Goal: Information Seeking & Learning: Learn about a topic

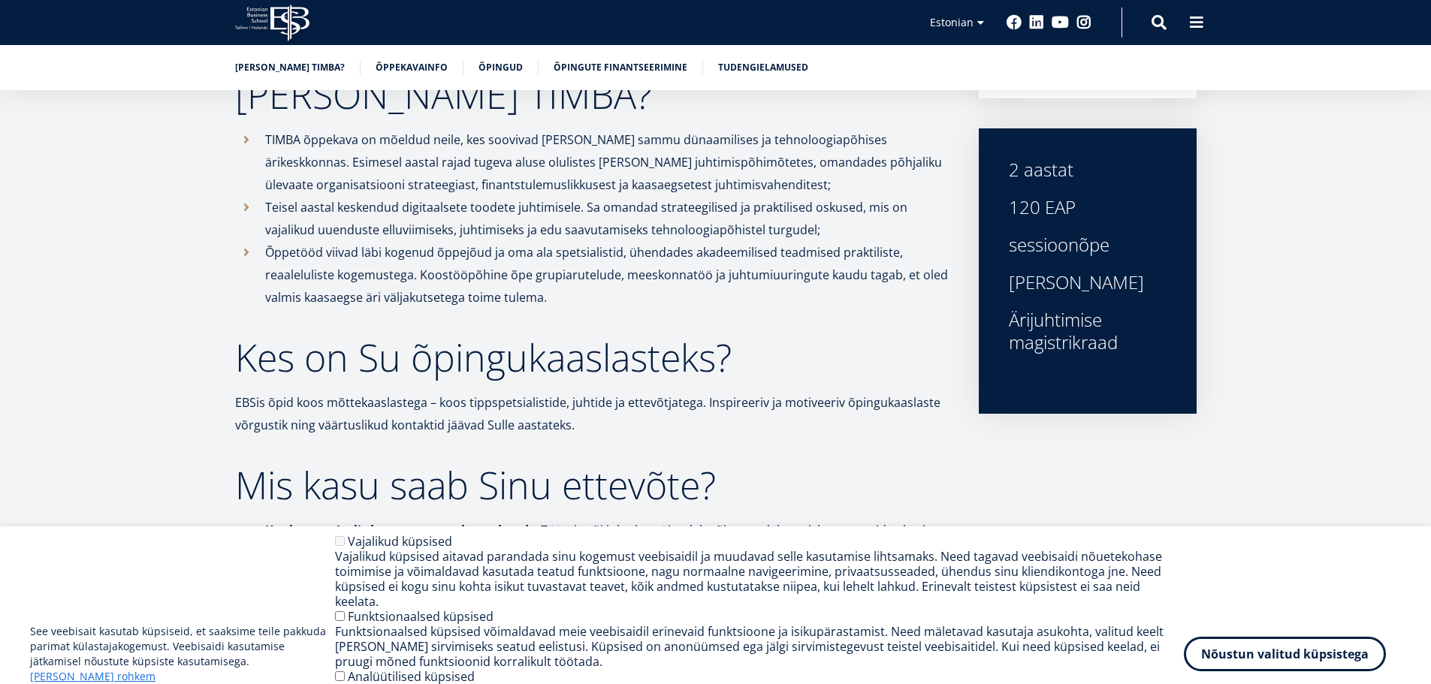
scroll to position [826, 0]
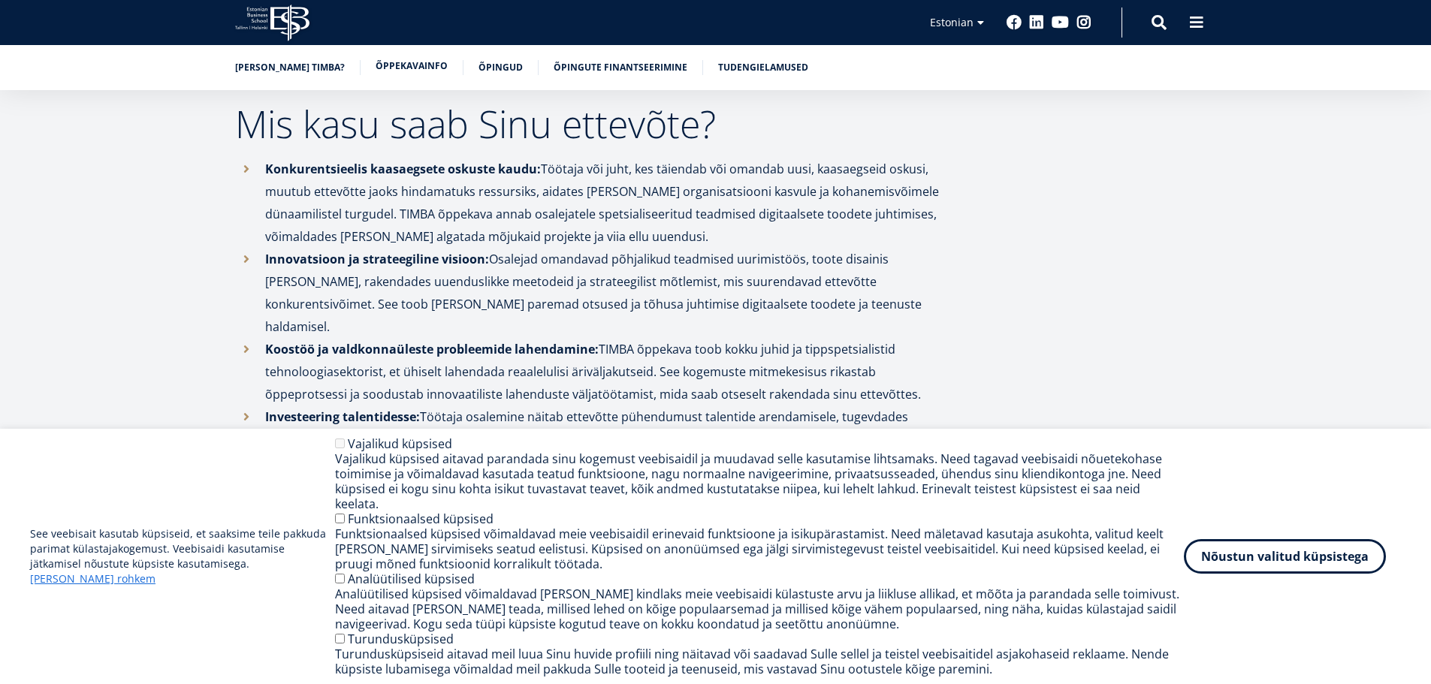
click at [415, 65] on link "Õppekavainfo" at bounding box center [412, 66] width 72 height 15
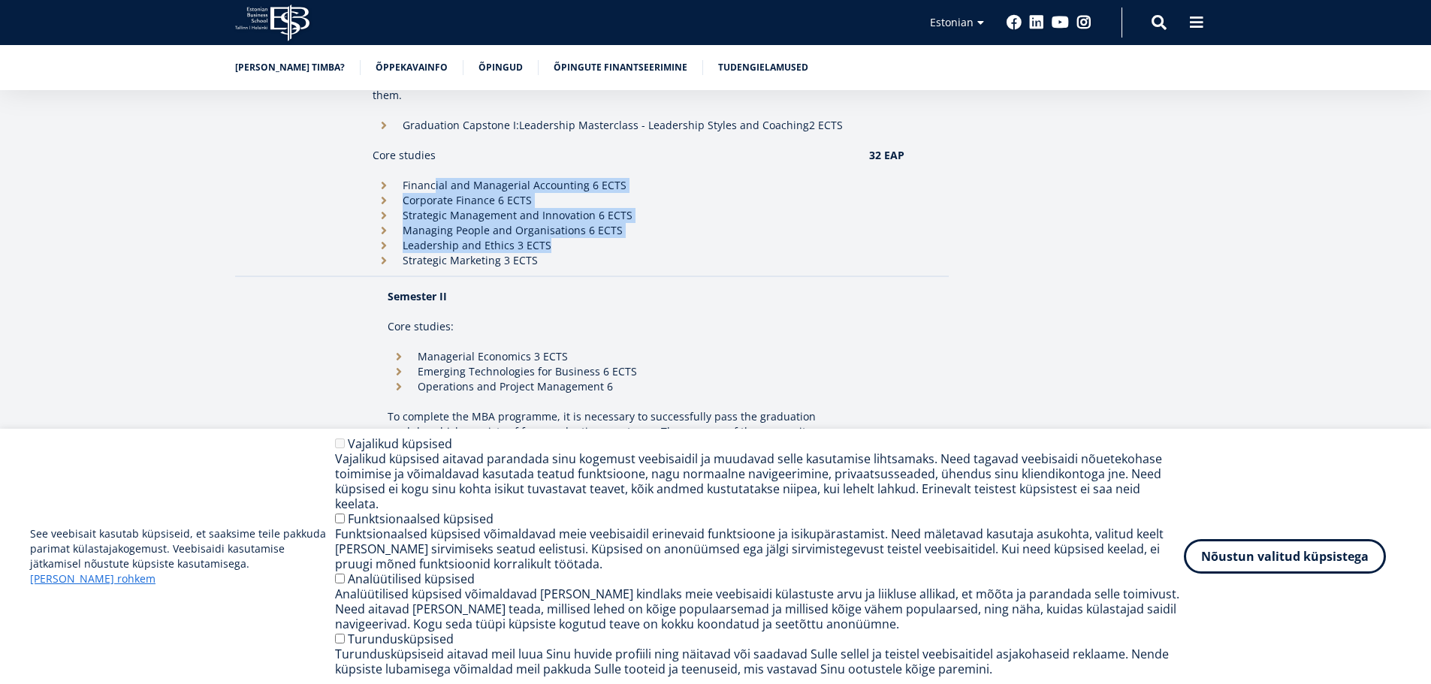
drag, startPoint x: 448, startPoint y: 167, endPoint x: 563, endPoint y: 233, distance: 132.8
click at [561, 230] on ul "Financial and Managerial Accounting 6 ECTS Corporate Finance 6 ECTS Strategic M…" at bounding box center [613, 223] width 481 height 90
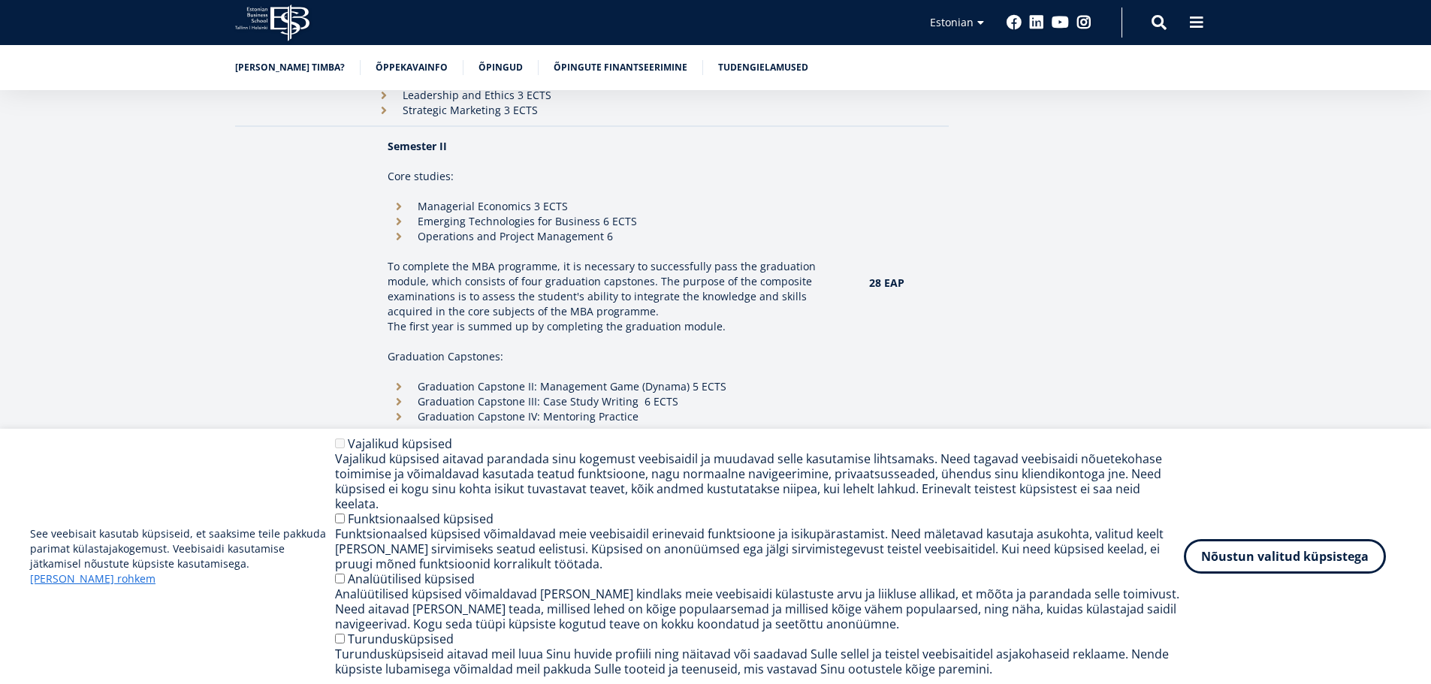
click at [563, 228] on td "Semester II Core studies: Managerial Economics 3 ECTS Emerging Technologies for…" at bounding box center [613, 283] width 481 height 300
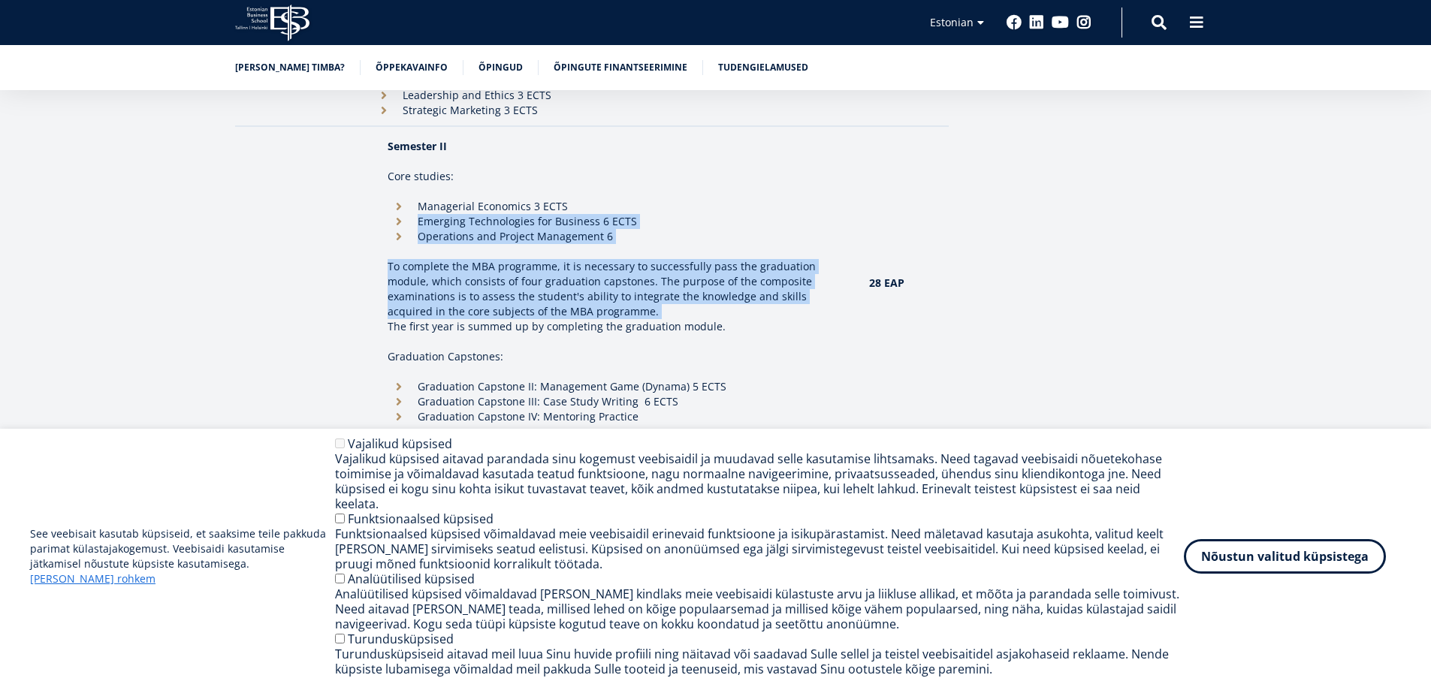
drag, startPoint x: 563, startPoint y: 228, endPoint x: 529, endPoint y: 191, distance: 50.0
click at [530, 192] on td "Semester II Core studies: Managerial Economics 3 ECTS Emerging Technologies for…" at bounding box center [613, 283] width 481 height 300
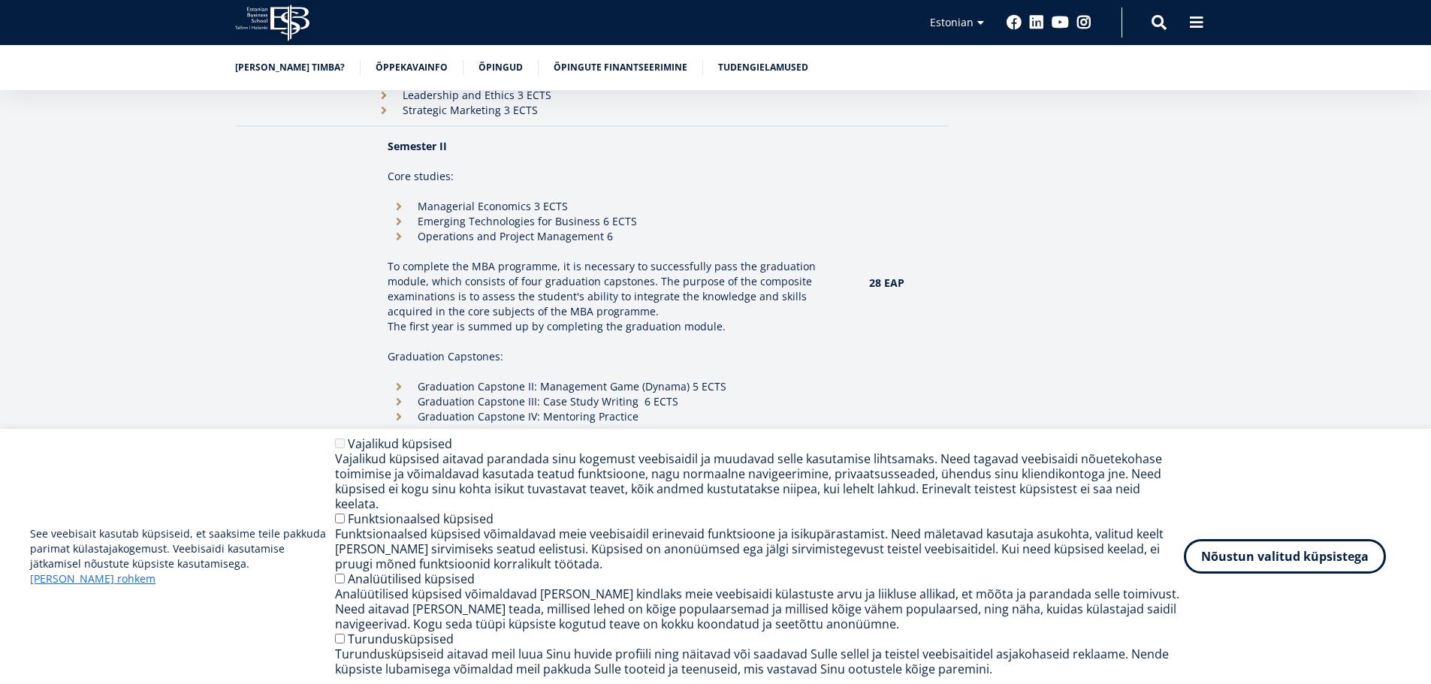
click at [529, 199] on li "Managerial Economics 3 ECTS" at bounding box center [613, 206] width 451 height 15
drag, startPoint x: 529, startPoint y: 190, endPoint x: 550, endPoint y: 216, distance: 33.1
click at [550, 216] on ul "Managerial Economics 3 ECTS Emerging Technologies for Business 6 ECTS Operation…" at bounding box center [613, 221] width 451 height 45
click at [550, 229] on li "Operations and Project Management 6" at bounding box center [613, 236] width 451 height 15
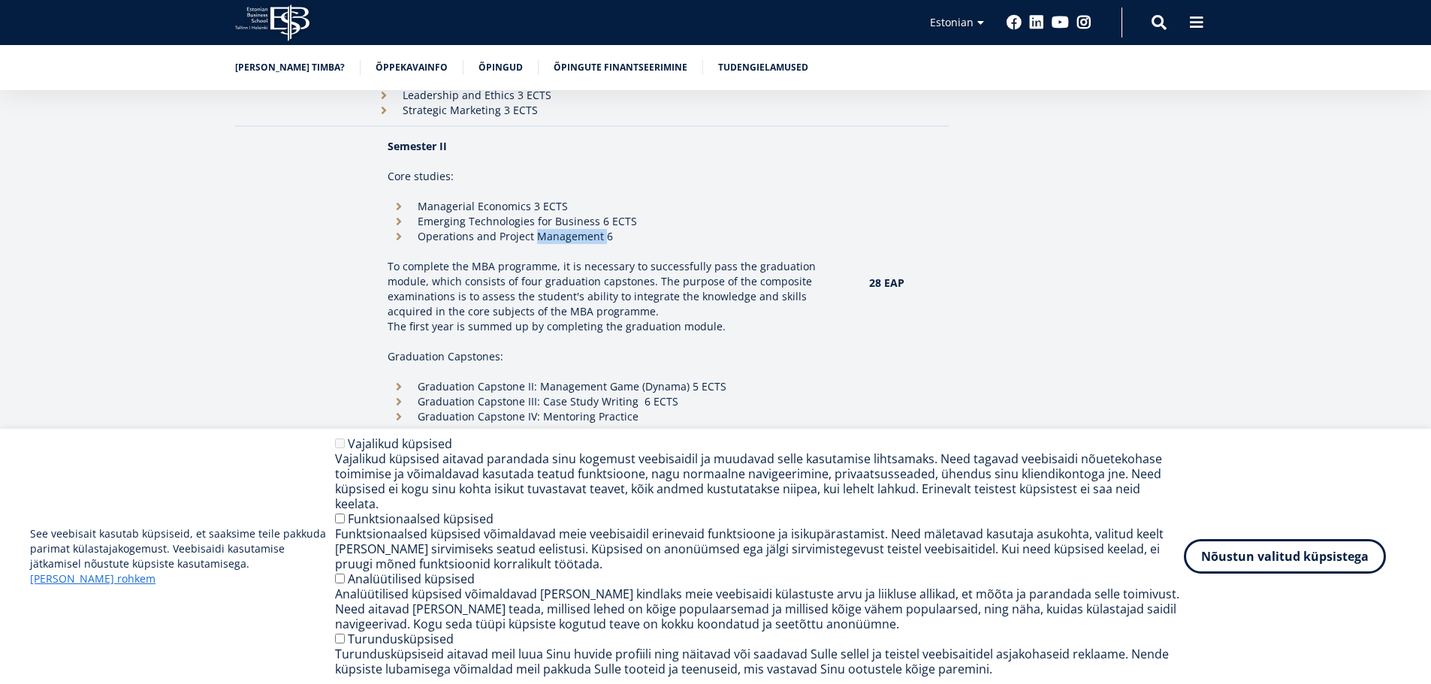
click at [550, 229] on li "Operations and Project Management 6" at bounding box center [613, 236] width 451 height 15
drag, startPoint x: 550, startPoint y: 216, endPoint x: 540, endPoint y: 188, distance: 30.2
click at [540, 199] on ul "Managerial Economics 3 ECTS Emerging Technologies for Business 6 ECTS Operation…" at bounding box center [613, 221] width 451 height 45
click at [1264, 550] on button "Nõustun valitud küpsistega" at bounding box center [1285, 553] width 202 height 35
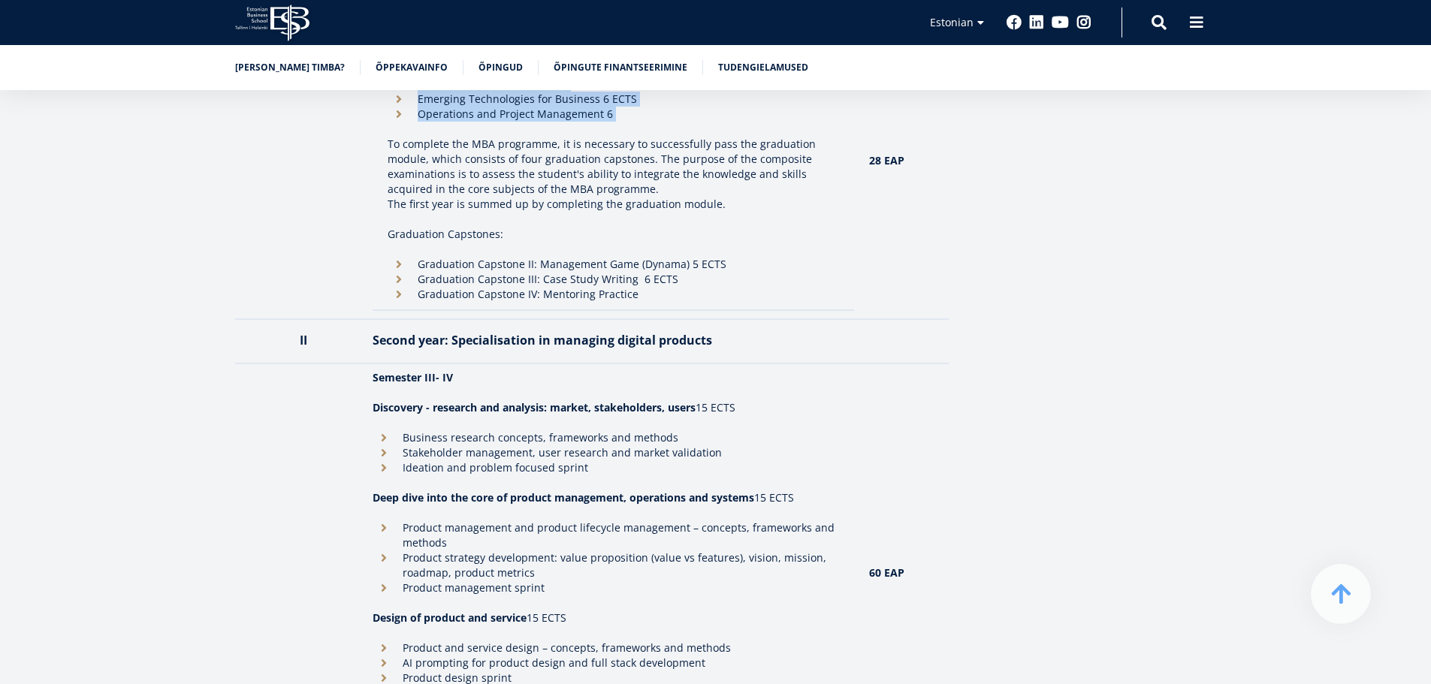
scroll to position [1435, 0]
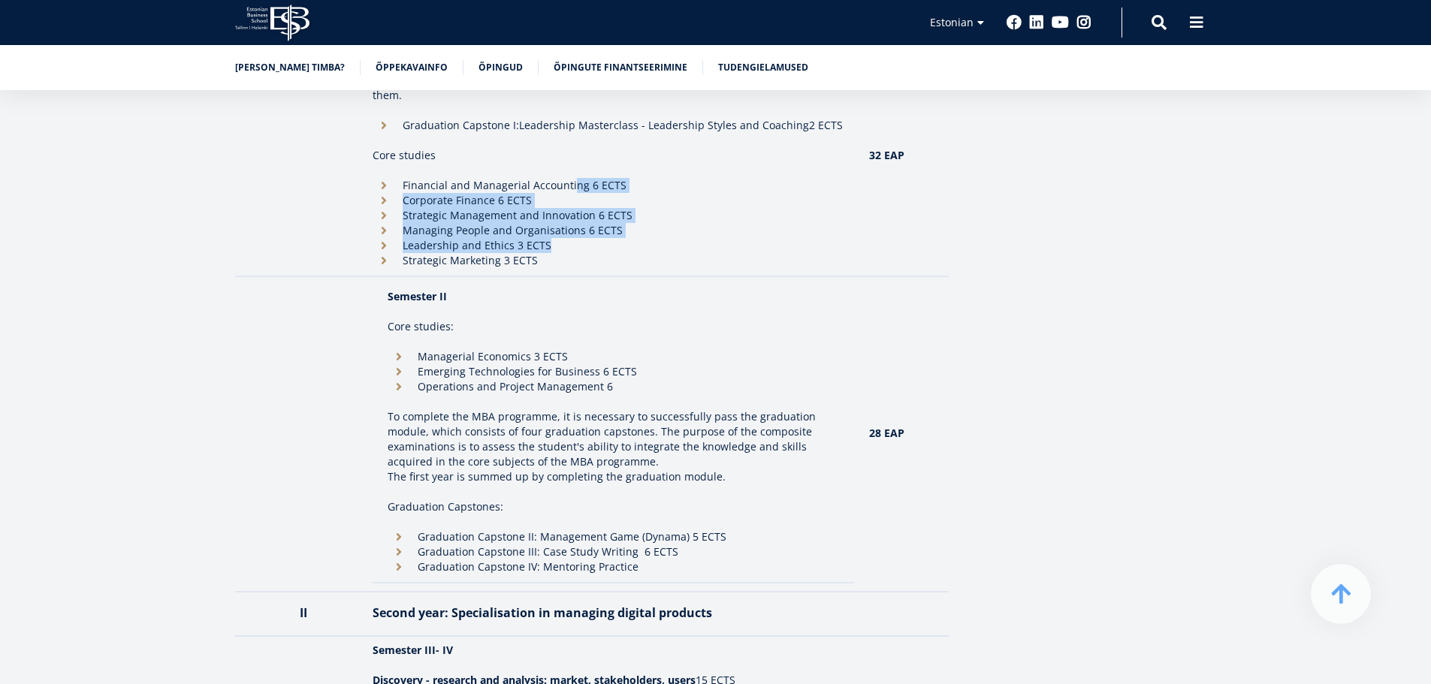
drag, startPoint x: 572, startPoint y: 158, endPoint x: 599, endPoint y: 227, distance: 73.5
click at [599, 227] on ul "Financial and Managerial Accounting 6 ECTS Corporate Finance 6 ECTS Strategic M…" at bounding box center [613, 223] width 481 height 90
click at [599, 238] on li "Leadership and Ethics 3 ECTS" at bounding box center [613, 245] width 481 height 15
drag, startPoint x: 599, startPoint y: 227, endPoint x: 617, endPoint y: 223, distance: 18.4
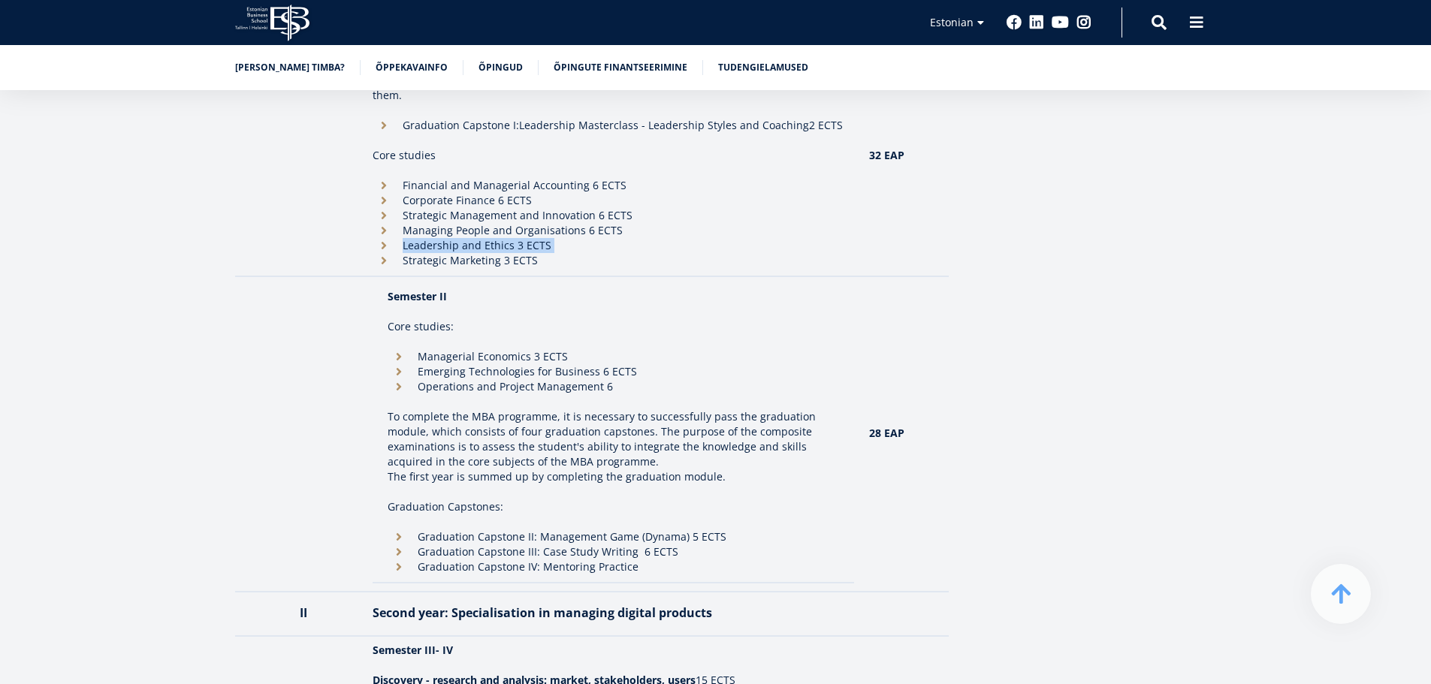
click at [609, 238] on li "Leadership and Ethics 3 ECTS" at bounding box center [613, 245] width 481 height 15
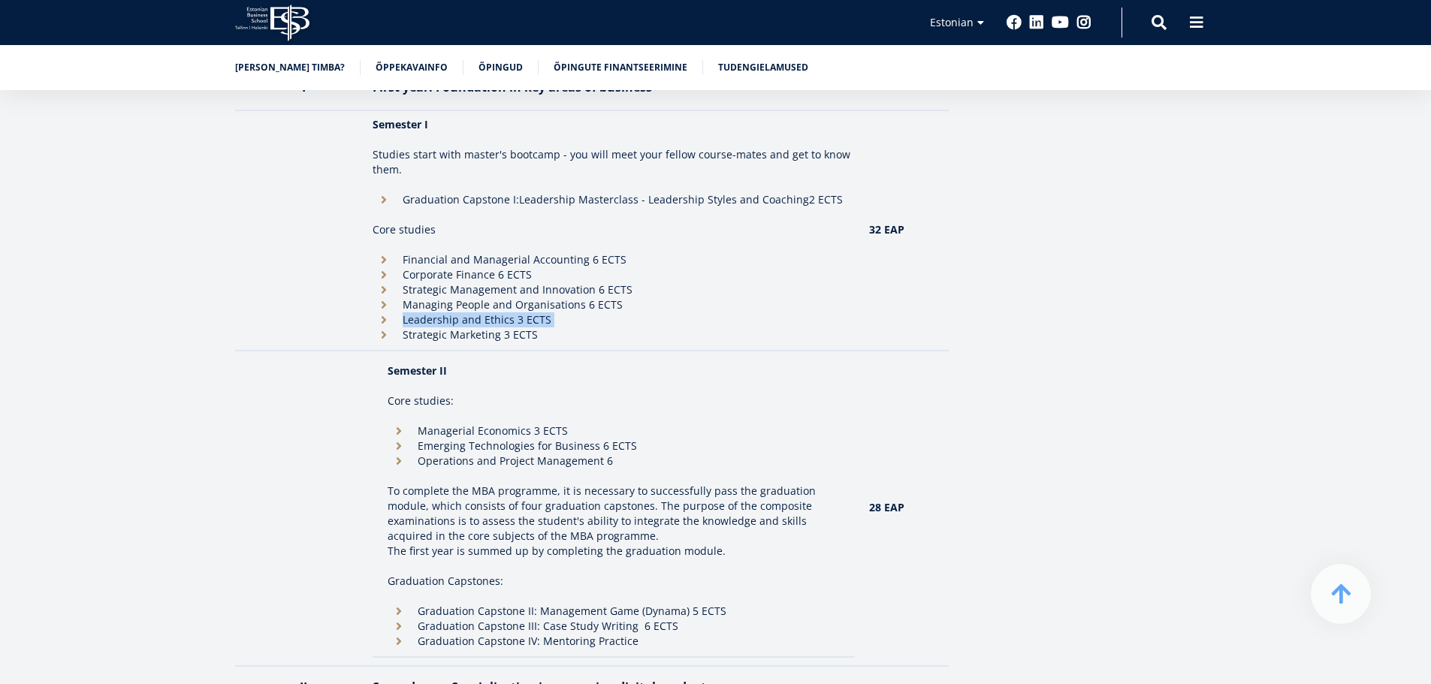
scroll to position [1360, 0]
drag, startPoint x: 418, startPoint y: 442, endPoint x: 373, endPoint y: 413, distance: 53.7
click at [373, 413] on td "Semester II Core studies: Managerial Economics 3 ECTS Emerging Technologies for…" at bounding box center [613, 508] width 481 height 300
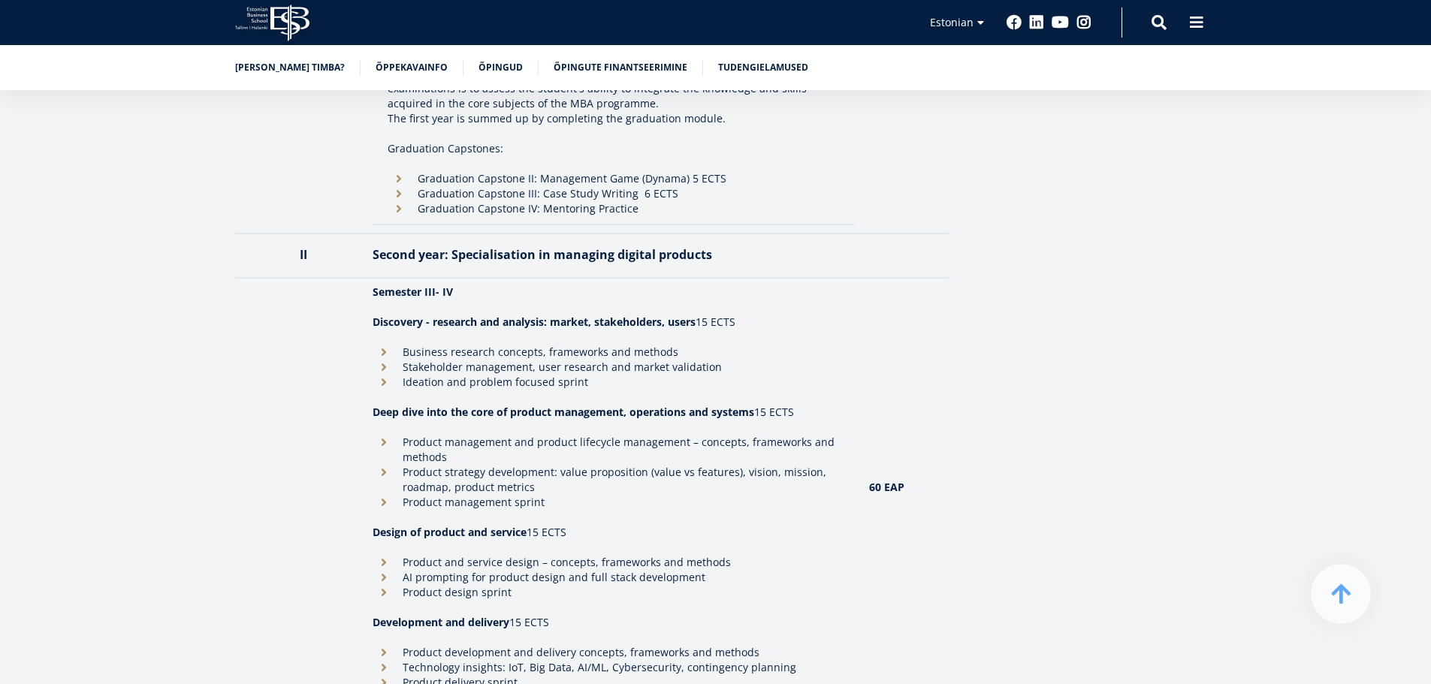
scroll to position [1811, 0]
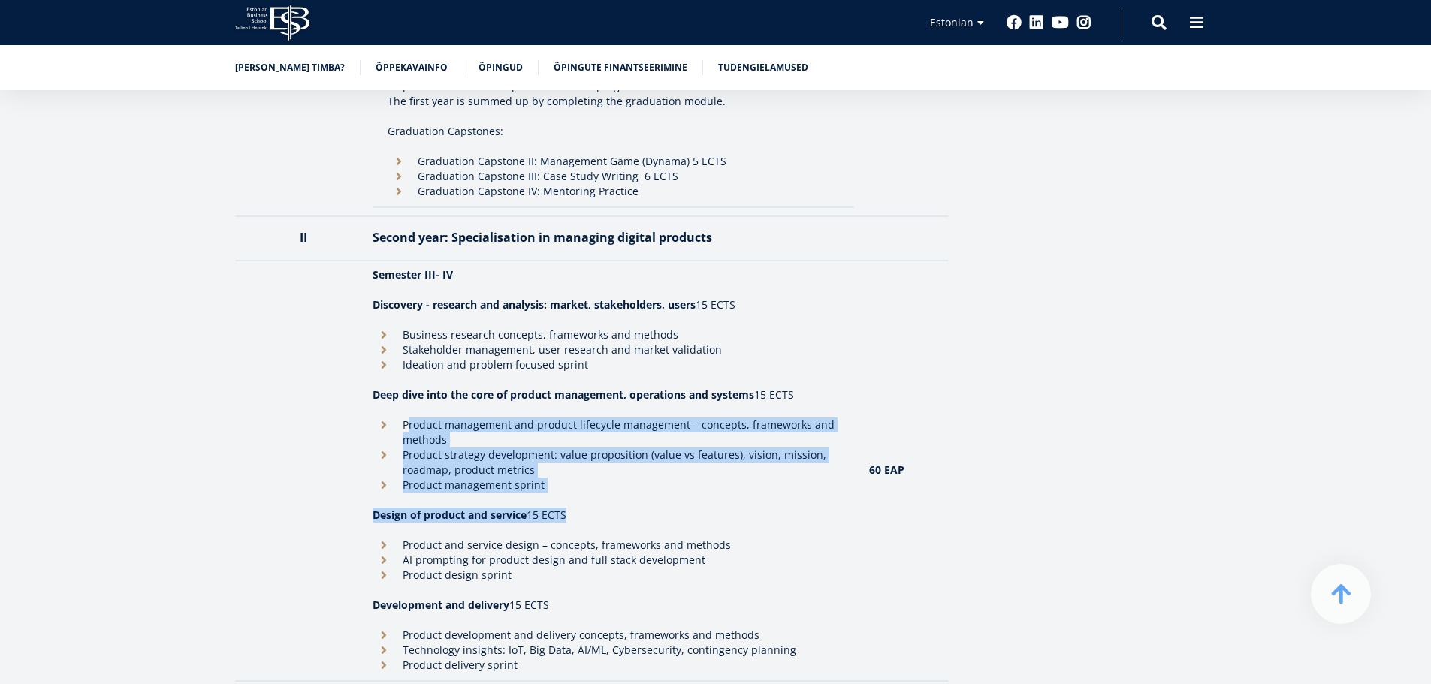
drag, startPoint x: 466, startPoint y: 448, endPoint x: 580, endPoint y: 482, distance: 119.1
click at [580, 482] on td "Semester III- IV Discovery - research and analysis: market, stakeholders, users…" at bounding box center [613, 471] width 496 height 421
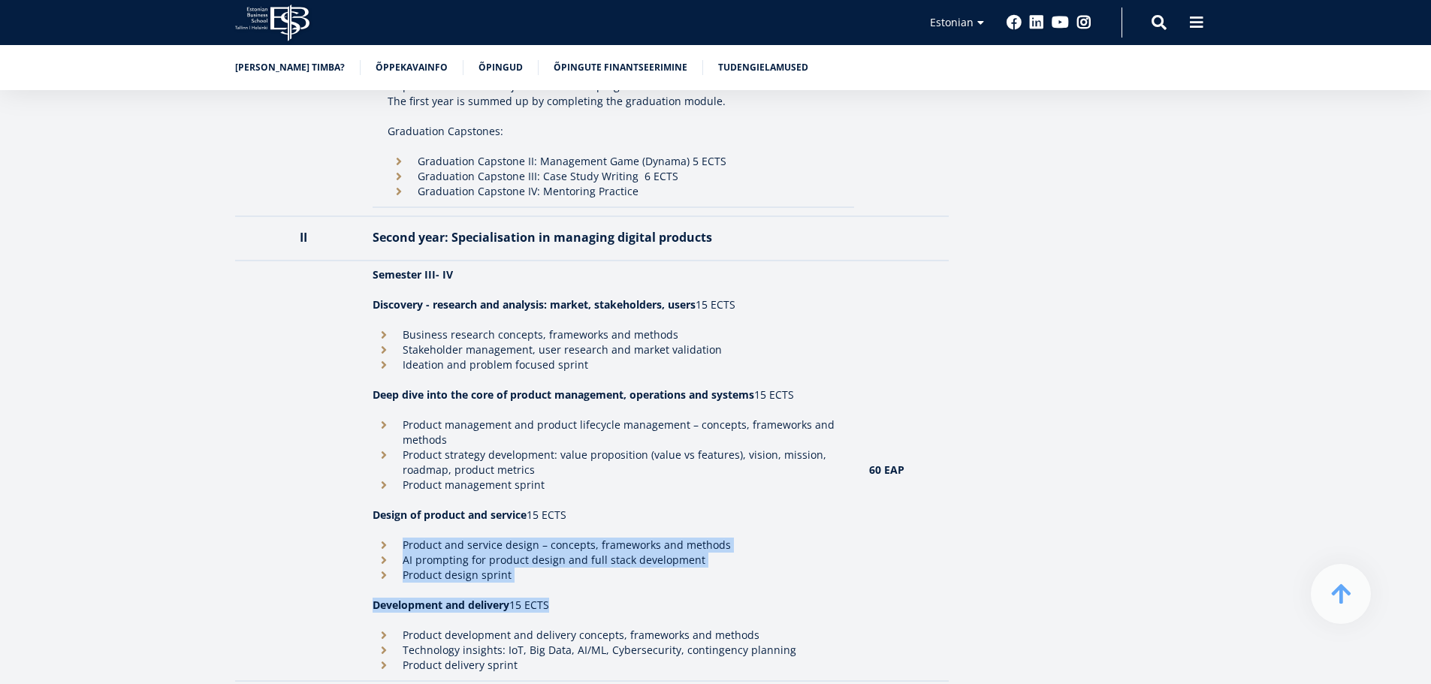
drag, startPoint x: 580, startPoint y: 482, endPoint x: 610, endPoint y: 554, distance: 78.1
click at [610, 557] on td "Semester III- IV Discovery - research and analysis: market, stakeholders, users…" at bounding box center [613, 471] width 496 height 421
click at [609, 568] on li "Product design sprint" at bounding box center [613, 575] width 481 height 15
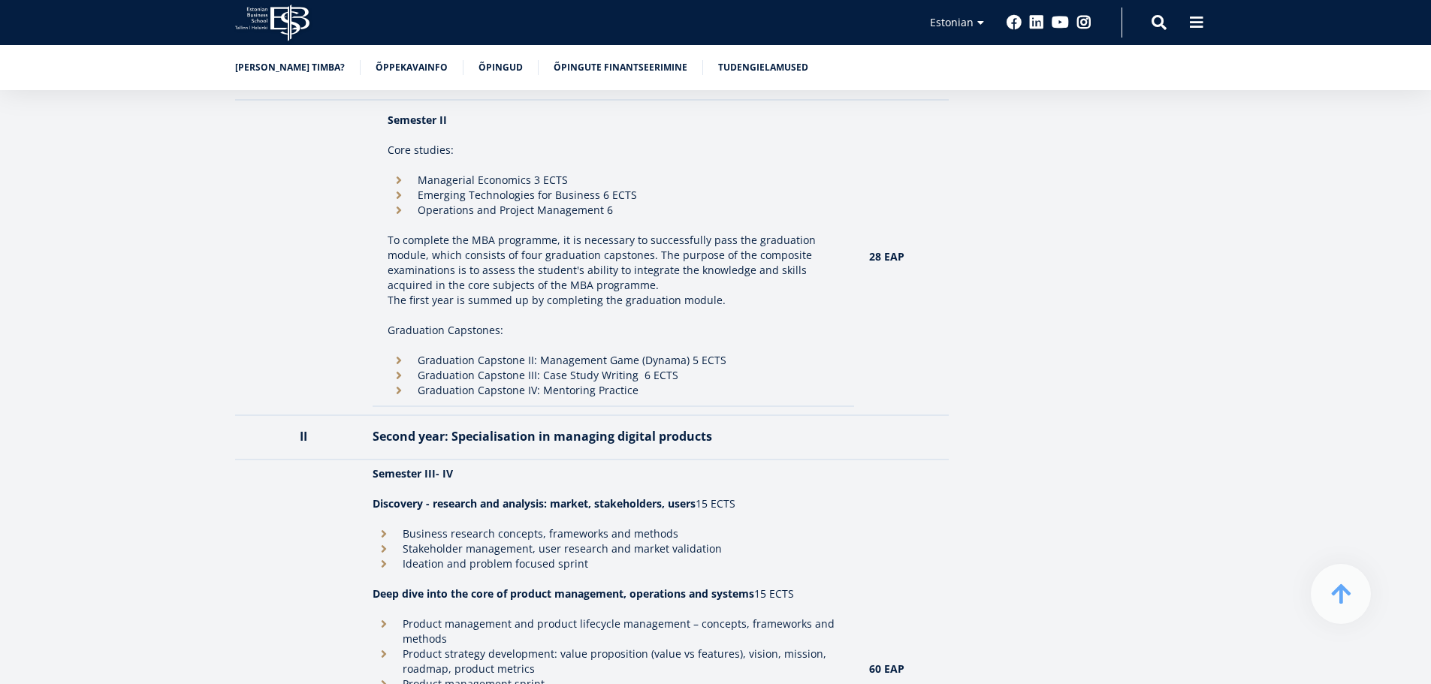
scroll to position [1210, 0]
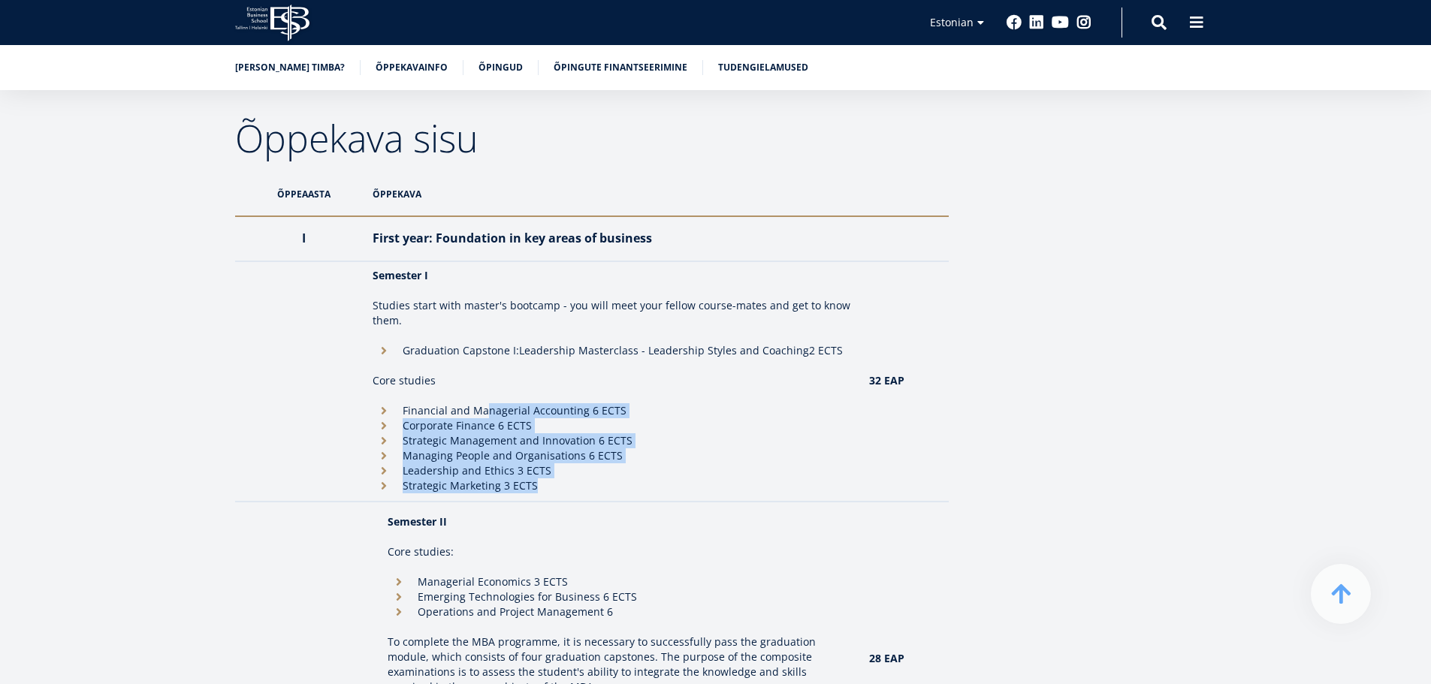
drag, startPoint x: 493, startPoint y: 388, endPoint x: 583, endPoint y: 468, distance: 120.2
click at [583, 468] on td "Semester I Studies start with master's bootcamp - you will meet your fellow cou…" at bounding box center [613, 381] width 496 height 240
click at [583, 478] on li "Strategic Marketing 3 ECTS" at bounding box center [613, 485] width 481 height 15
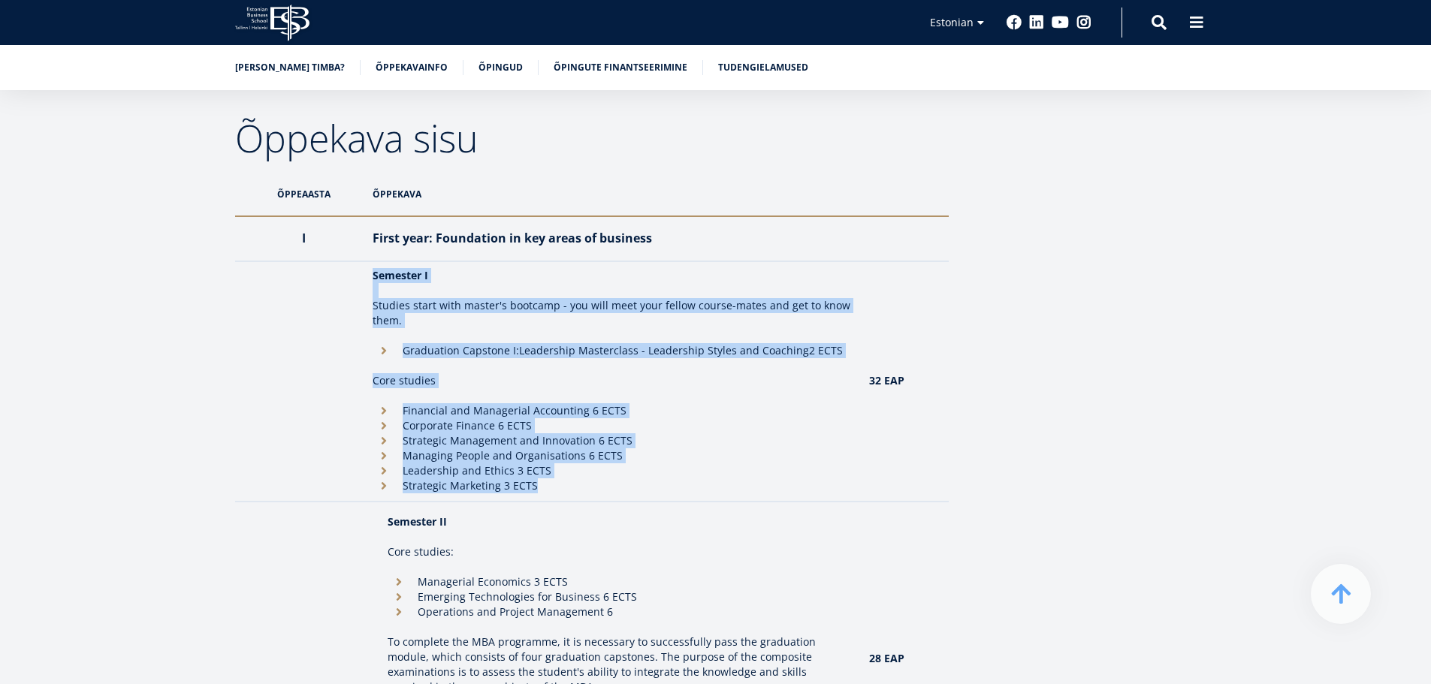
drag, startPoint x: 583, startPoint y: 468, endPoint x: 358, endPoint y: 327, distance: 264.9
click at [360, 329] on tr "Semester I Studies start with master's bootcamp - you will meet your fellow cou…" at bounding box center [591, 381] width 713 height 240
click at [358, 327] on td at bounding box center [300, 381] width 131 height 240
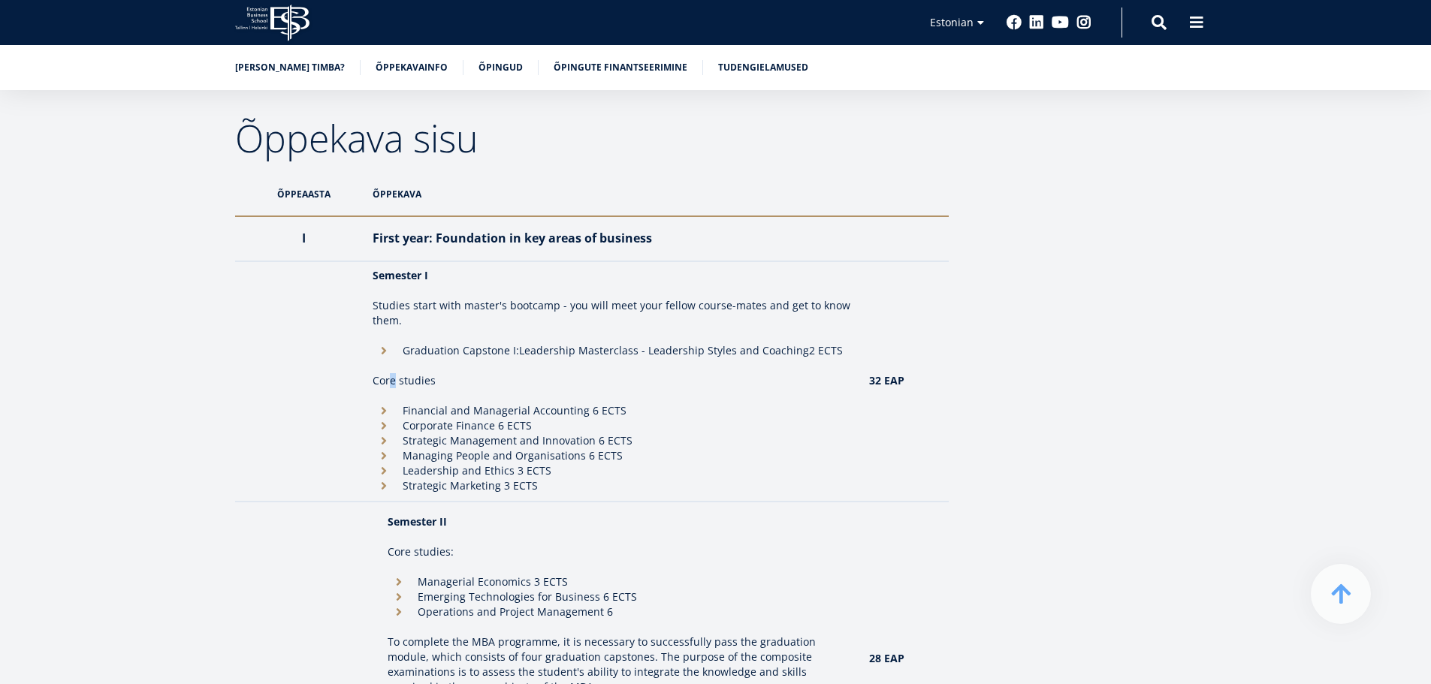
click at [393, 344] on td "Semester I Studies start with master's bootcamp - you will meet your fellow cou…" at bounding box center [613, 381] width 496 height 240
click at [523, 373] on p "Core studies" at bounding box center [613, 380] width 481 height 15
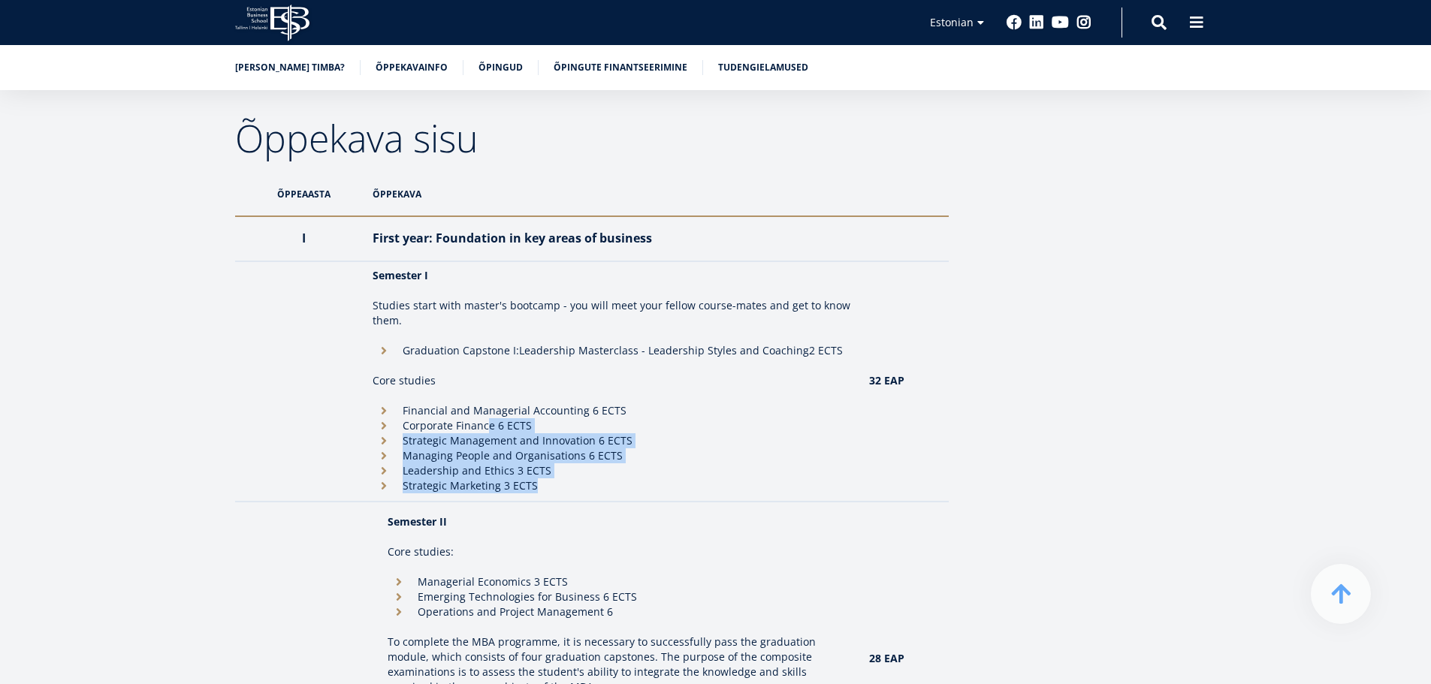
drag, startPoint x: 488, startPoint y: 410, endPoint x: 564, endPoint y: 476, distance: 100.6
click at [563, 476] on td "Semester I Studies start with master's bootcamp - you will meet your fellow cou…" at bounding box center [613, 381] width 496 height 240
